Goal: Task Accomplishment & Management: Complete application form

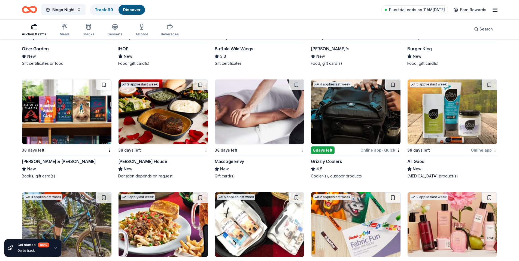
scroll to position [1638, 0]
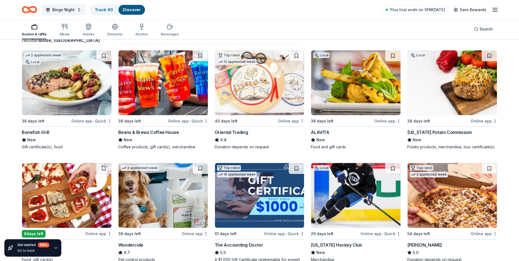
scroll to position [54, 0]
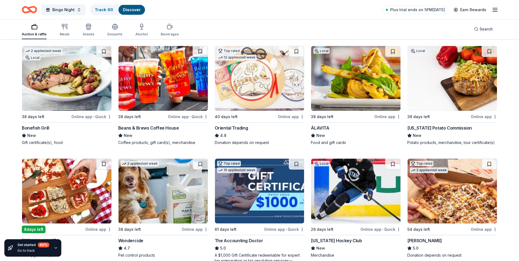
click at [340, 84] on img at bounding box center [355, 78] width 89 height 65
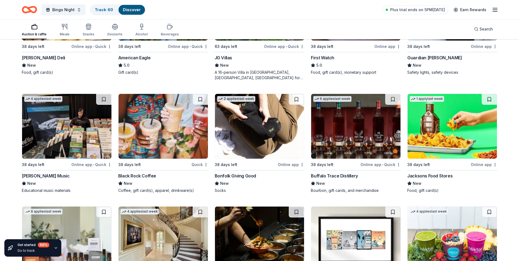
scroll to position [609, 0]
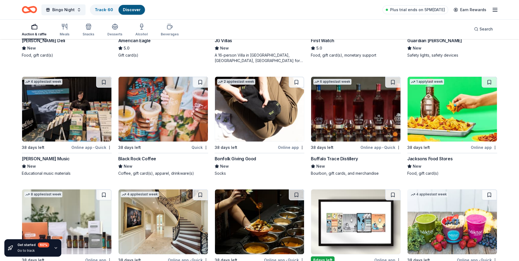
click at [253, 111] on img at bounding box center [259, 109] width 89 height 65
click at [343, 118] on img at bounding box center [355, 109] width 89 height 65
click at [144, 106] on img at bounding box center [162, 109] width 89 height 65
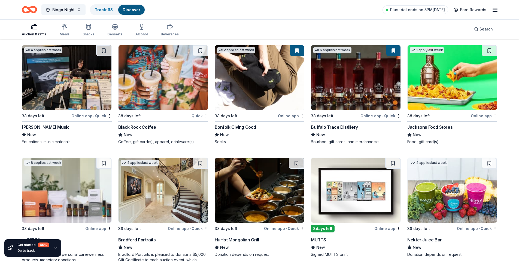
scroll to position [691, 0]
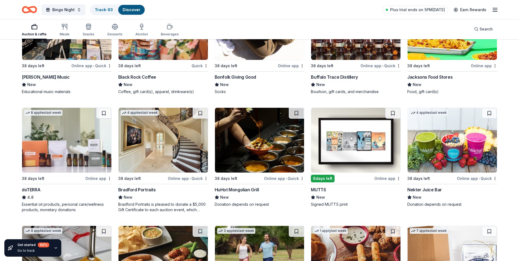
click at [65, 133] on img at bounding box center [66, 140] width 89 height 65
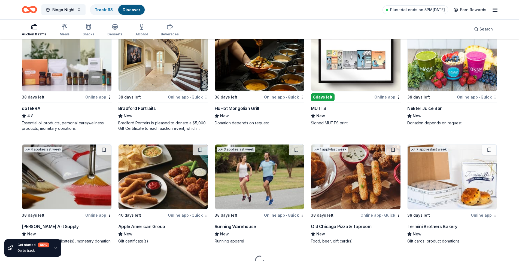
scroll to position [773, 0]
click at [178, 69] on img at bounding box center [162, 58] width 89 height 65
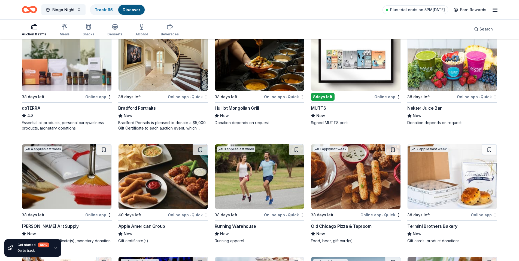
click at [271, 179] on img at bounding box center [259, 176] width 89 height 65
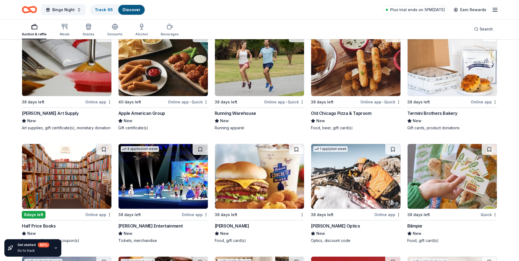
scroll to position [854, 0]
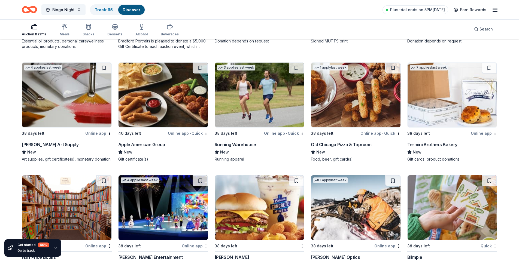
click at [437, 105] on img at bounding box center [451, 95] width 89 height 65
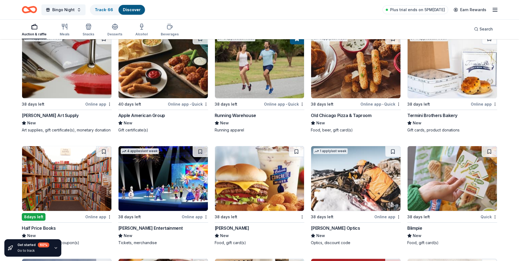
scroll to position [936, 0]
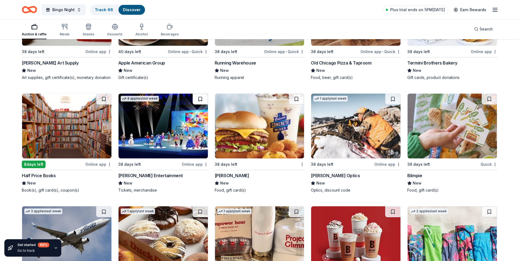
click at [197, 99] on button at bounding box center [200, 99] width 15 height 11
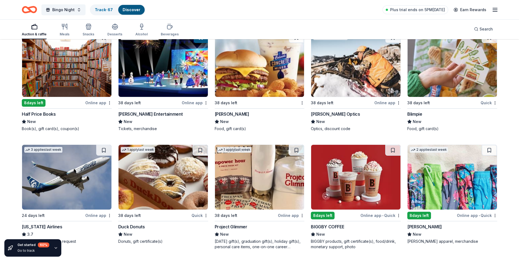
scroll to position [1030, 0]
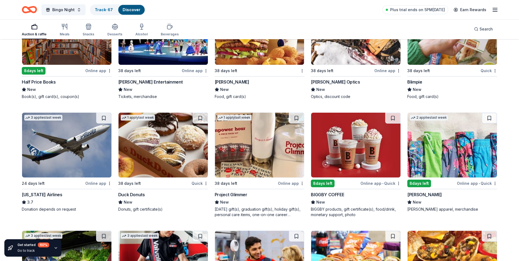
click at [68, 153] on img at bounding box center [66, 145] width 89 height 65
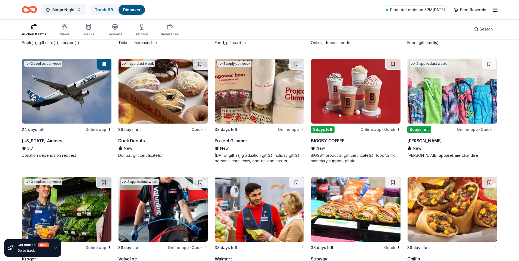
scroll to position [1084, 0]
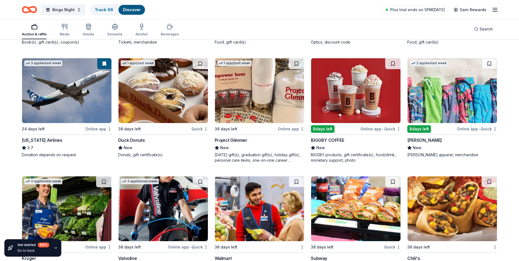
click at [254, 99] on img at bounding box center [259, 90] width 89 height 65
click at [428, 89] on img at bounding box center [451, 90] width 89 height 65
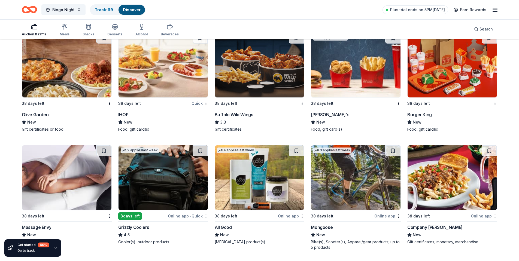
scroll to position [1357, 0]
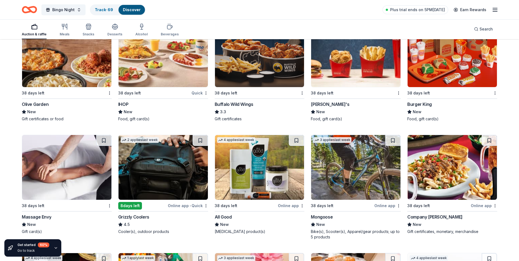
click at [163, 159] on img at bounding box center [162, 167] width 89 height 65
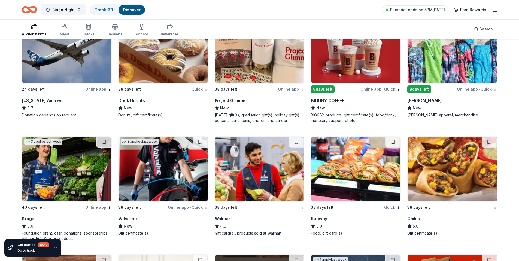
scroll to position [1057, 0]
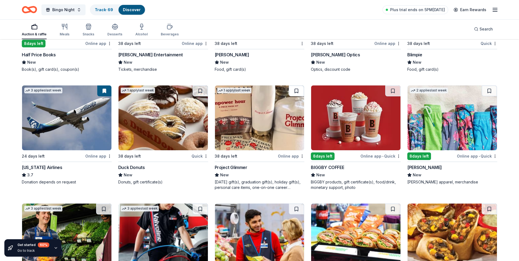
click at [294, 91] on button at bounding box center [296, 91] width 15 height 11
click at [415, 118] on img at bounding box center [451, 118] width 89 height 65
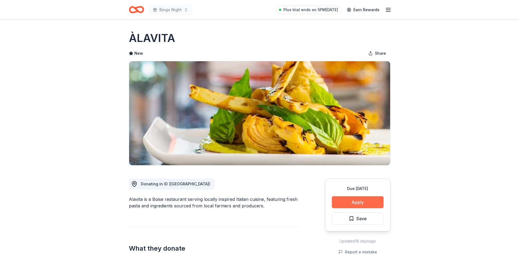
click at [353, 208] on button "Apply" at bounding box center [358, 202] width 52 height 12
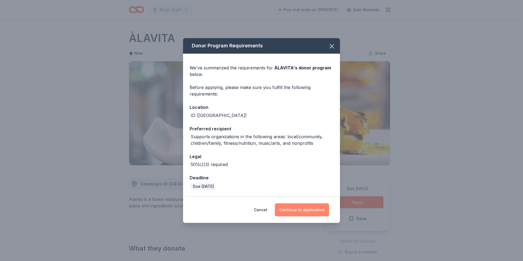
click at [306, 211] on button "Continue to application" at bounding box center [302, 209] width 54 height 13
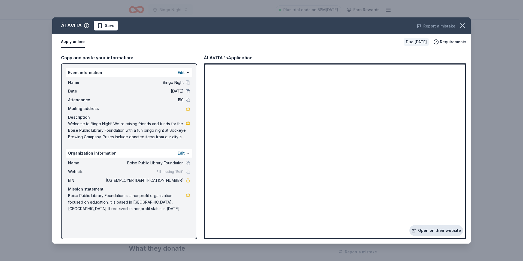
click at [426, 231] on link "Open on their website" at bounding box center [436, 230] width 54 height 11
click at [112, 24] on span "Save" at bounding box center [110, 25] width 10 height 7
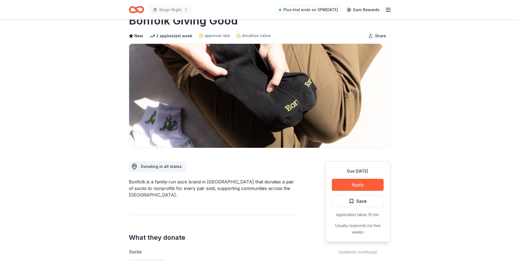
scroll to position [27, 0]
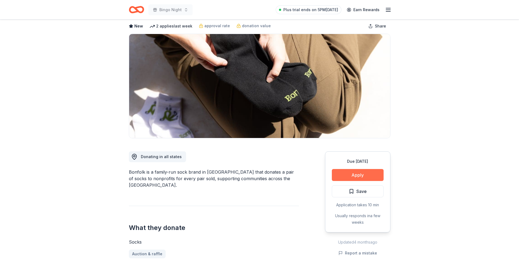
click at [345, 172] on button "Apply" at bounding box center [358, 175] width 52 height 12
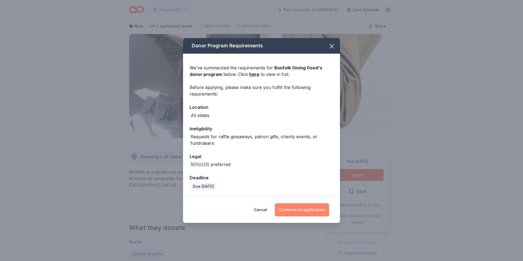
click at [304, 210] on button "Continue to application" at bounding box center [302, 209] width 54 height 13
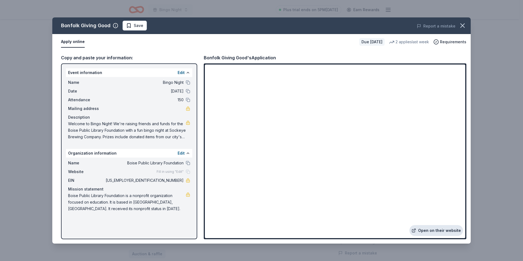
click at [424, 234] on link "Open on their website" at bounding box center [436, 230] width 54 height 11
click at [462, 25] on icon "button" at bounding box center [463, 26] width 8 height 8
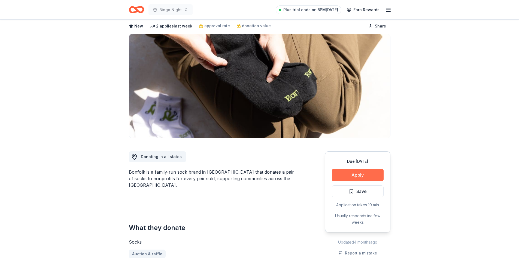
click at [354, 176] on button "Apply" at bounding box center [358, 175] width 52 height 12
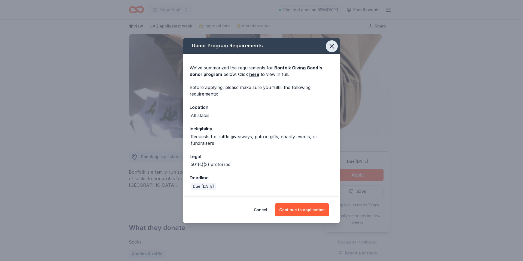
click at [333, 44] on icon "button" at bounding box center [332, 46] width 8 height 8
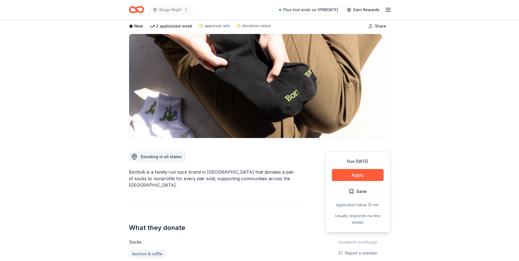
drag, startPoint x: 368, startPoint y: 196, endPoint x: 263, endPoint y: 123, distance: 128.0
click at [368, 193] on button "Save" at bounding box center [358, 191] width 52 height 12
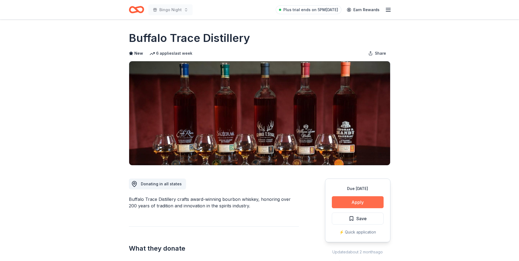
click at [354, 203] on button "Apply" at bounding box center [358, 202] width 52 height 12
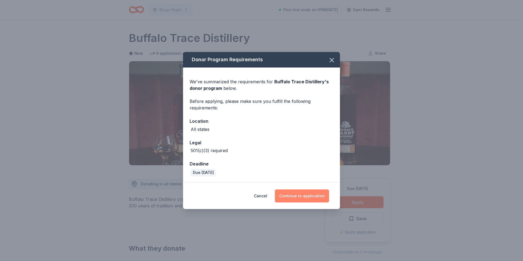
click at [312, 196] on button "Continue to application" at bounding box center [302, 196] width 54 height 13
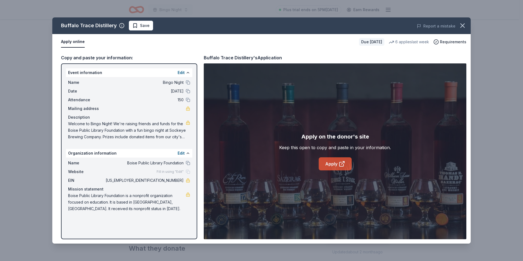
click at [336, 161] on link "Apply" at bounding box center [335, 163] width 33 height 13
click at [136, 26] on span "Save" at bounding box center [140, 25] width 17 height 7
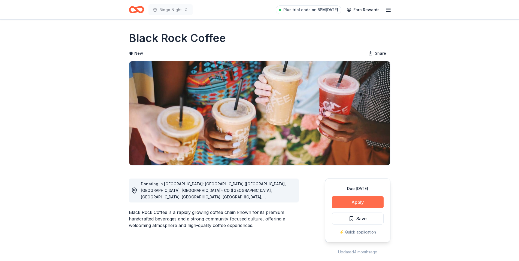
click at [339, 205] on button "Apply" at bounding box center [358, 202] width 52 height 12
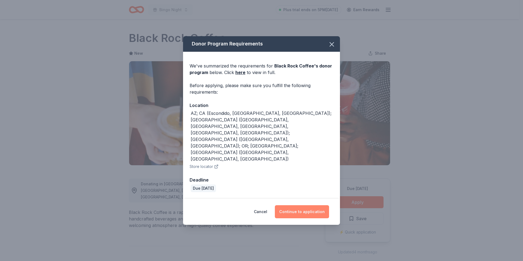
click at [293, 205] on button "Continue to application" at bounding box center [302, 211] width 54 height 13
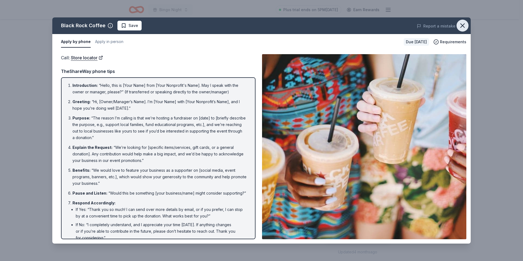
click at [461, 26] on icon "button" at bounding box center [463, 26] width 8 height 8
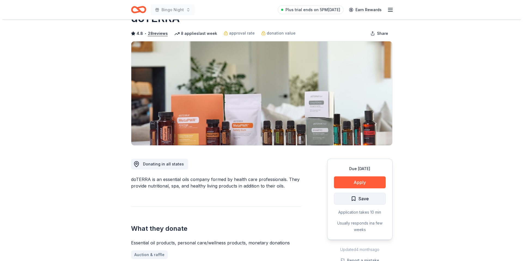
scroll to position [54, 0]
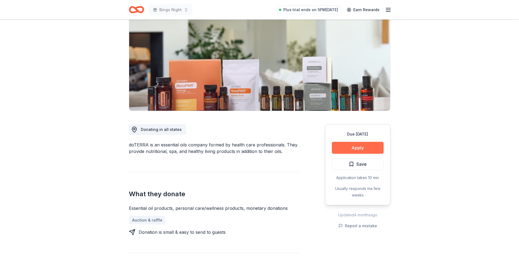
click at [364, 150] on button "Apply" at bounding box center [358, 148] width 52 height 12
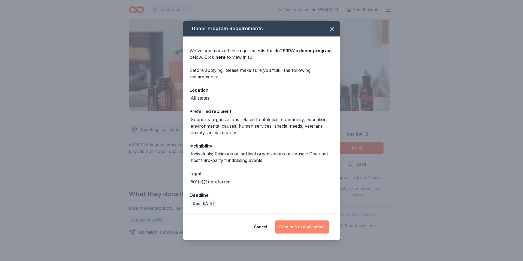
click at [300, 225] on button "Continue to application" at bounding box center [302, 227] width 54 height 13
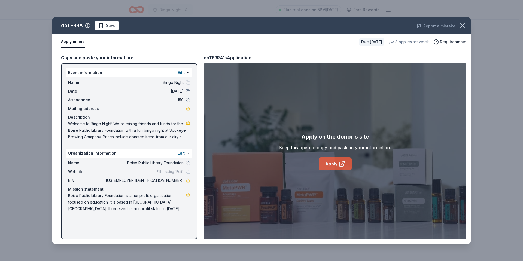
click at [330, 166] on link "Apply" at bounding box center [335, 163] width 33 height 13
click at [105, 23] on span "Save" at bounding box center [106, 25] width 17 height 7
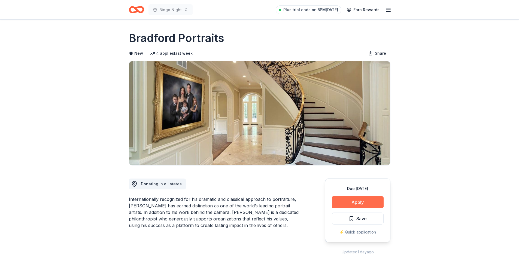
click at [365, 201] on button "Apply" at bounding box center [358, 202] width 52 height 12
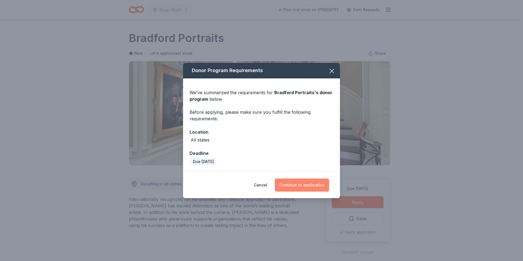
drag, startPoint x: 301, startPoint y: 186, endPoint x: 267, endPoint y: 155, distance: 45.7
click at [301, 185] on button "Continue to application" at bounding box center [302, 185] width 54 height 13
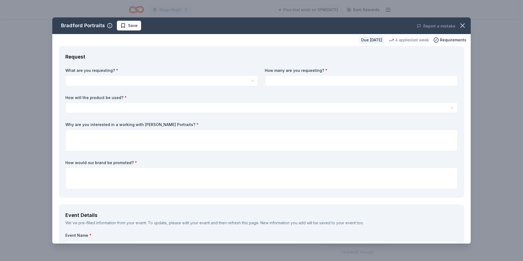
click at [129, 24] on span "Save" at bounding box center [133, 25] width 10 height 7
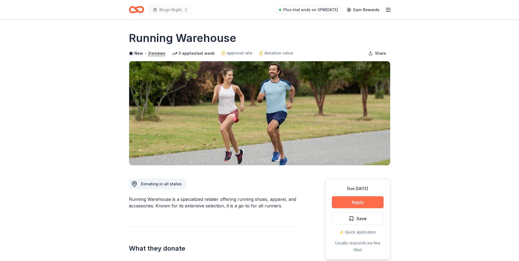
click at [356, 206] on button "Apply" at bounding box center [358, 202] width 52 height 12
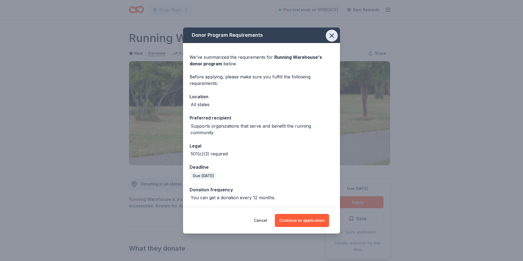
click at [331, 37] on icon "button" at bounding box center [332, 36] width 4 height 4
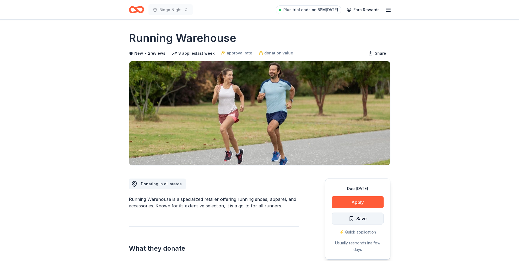
drag, startPoint x: 360, startPoint y: 221, endPoint x: 336, endPoint y: 194, distance: 36.2
click at [360, 220] on span "Save" at bounding box center [361, 218] width 10 height 7
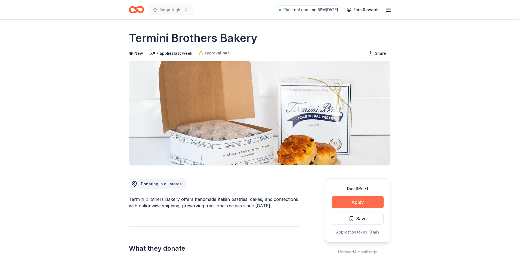
click at [357, 203] on button "Apply" at bounding box center [358, 202] width 52 height 12
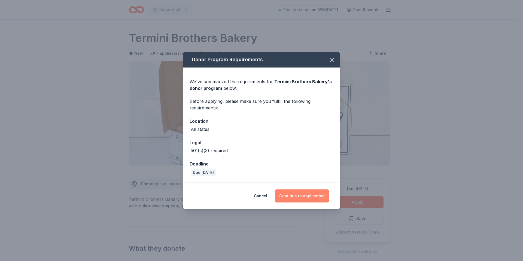
click at [306, 191] on button "Continue to application" at bounding box center [302, 196] width 54 height 13
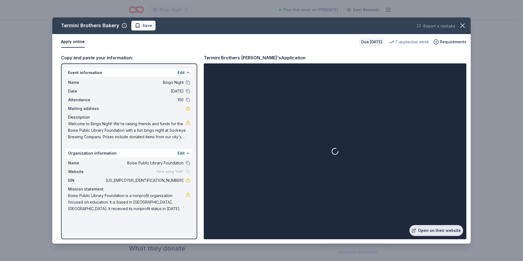
click at [434, 230] on link "Open on their website" at bounding box center [436, 230] width 54 height 11
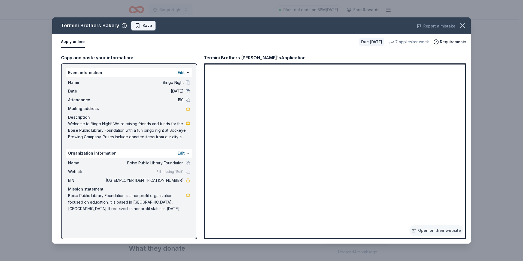
click at [141, 27] on span "Save" at bounding box center [143, 25] width 17 height 7
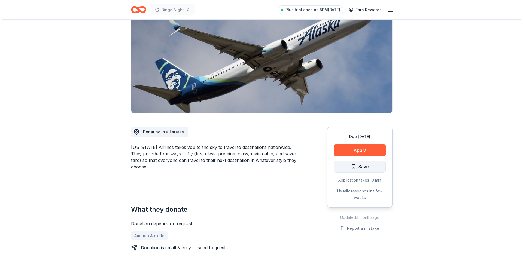
scroll to position [54, 0]
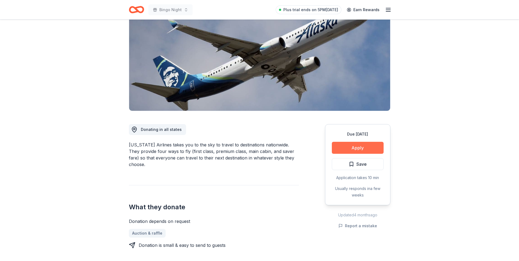
click at [352, 148] on button "Apply" at bounding box center [358, 148] width 52 height 12
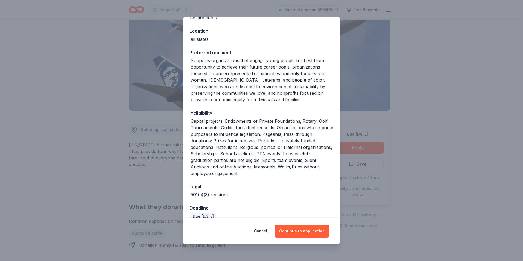
scroll to position [64, 0]
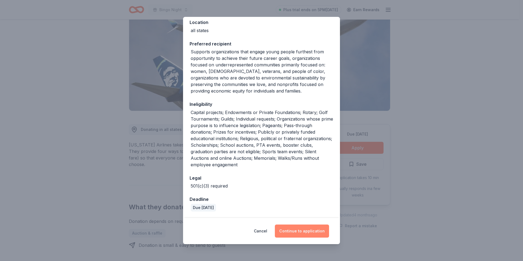
click at [302, 230] on button "Continue to application" at bounding box center [302, 231] width 54 height 13
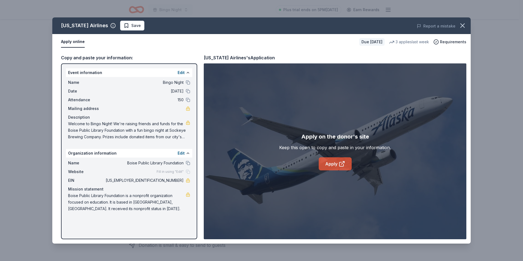
click at [328, 161] on link "Apply" at bounding box center [335, 163] width 33 height 13
click at [131, 27] on span "Save" at bounding box center [136, 25] width 10 height 7
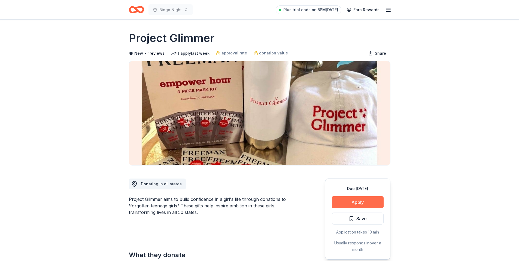
click at [350, 201] on button "Apply" at bounding box center [358, 202] width 52 height 12
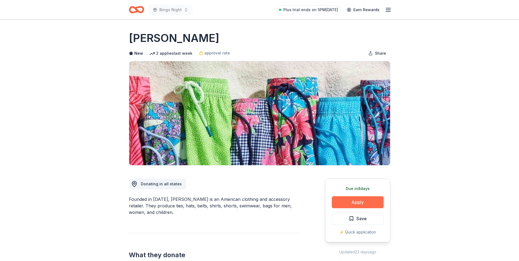
click at [348, 203] on button "Apply" at bounding box center [358, 202] width 52 height 12
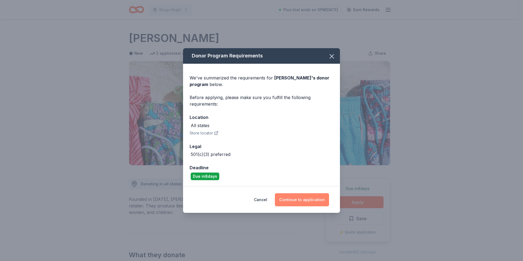
click at [310, 201] on button "Continue to application" at bounding box center [302, 199] width 54 height 13
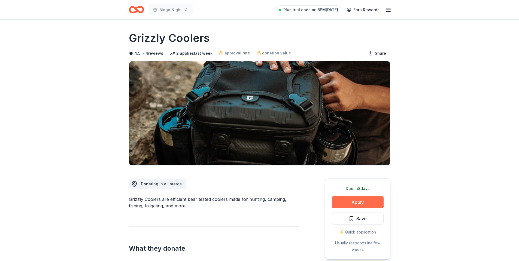
click at [350, 202] on button "Apply" at bounding box center [358, 202] width 52 height 12
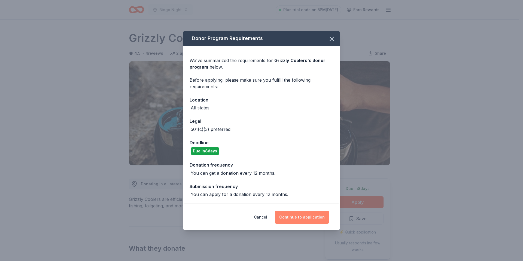
click at [297, 216] on button "Continue to application" at bounding box center [302, 217] width 54 height 13
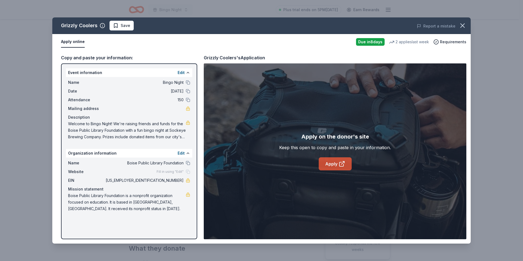
click at [335, 164] on link "Apply" at bounding box center [335, 163] width 33 height 13
